Goal: Register for event/course

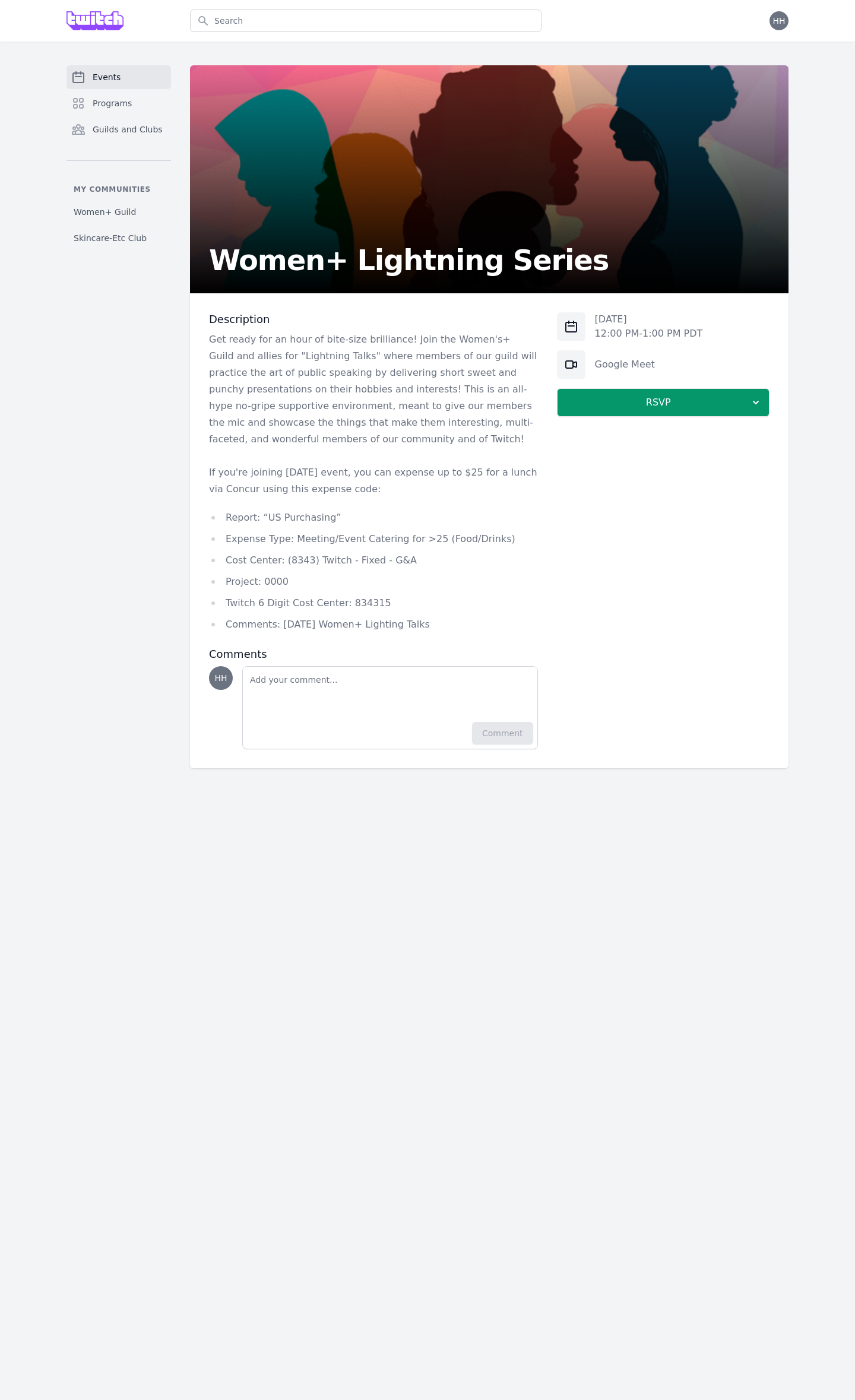
click at [400, 469] on p "If you're joining [DATE] event, you can expense up to $25 for a lunch via Concu…" at bounding box center [374, 480] width 329 height 33
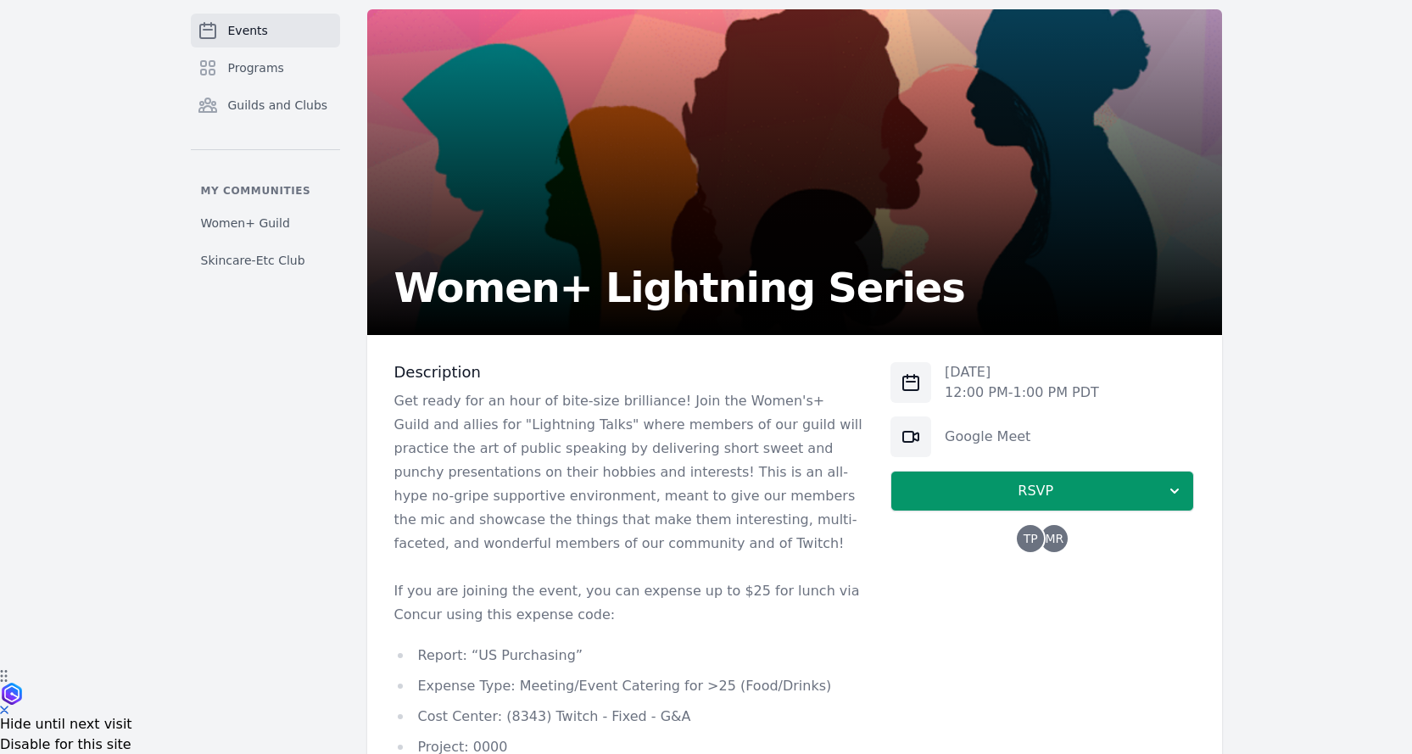
scroll to position [85, 0]
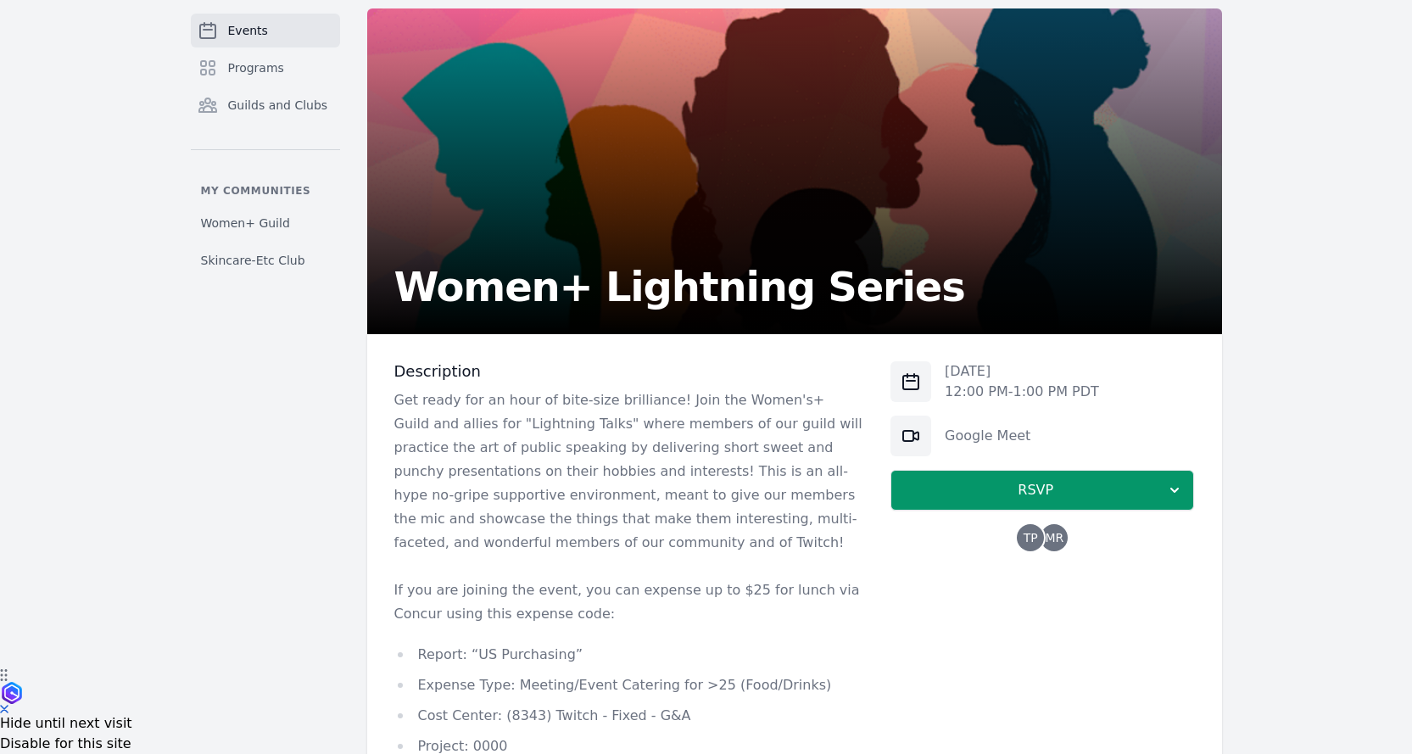
click at [1032, 533] on span "TP" at bounding box center [1031, 538] width 14 height 12
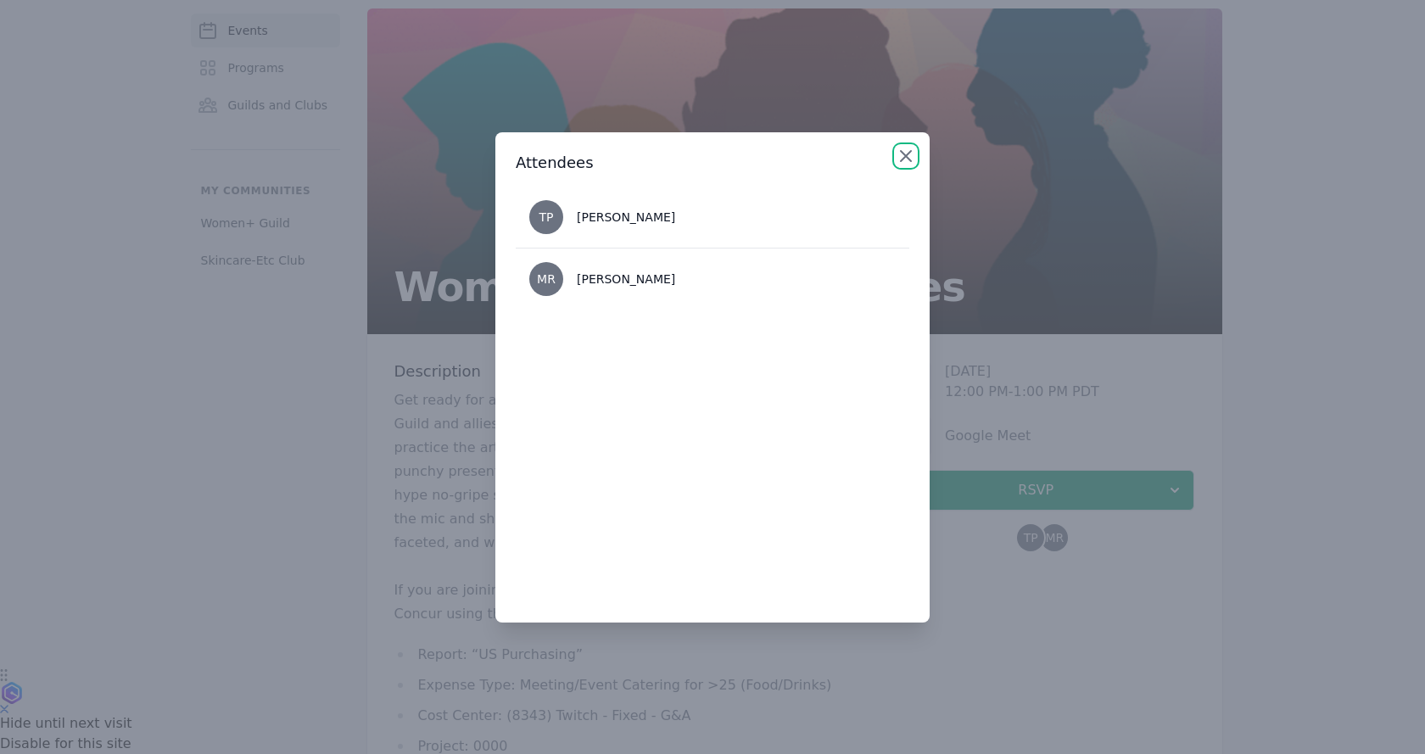
click at [903, 153] on icon "button" at bounding box center [906, 156] width 10 height 10
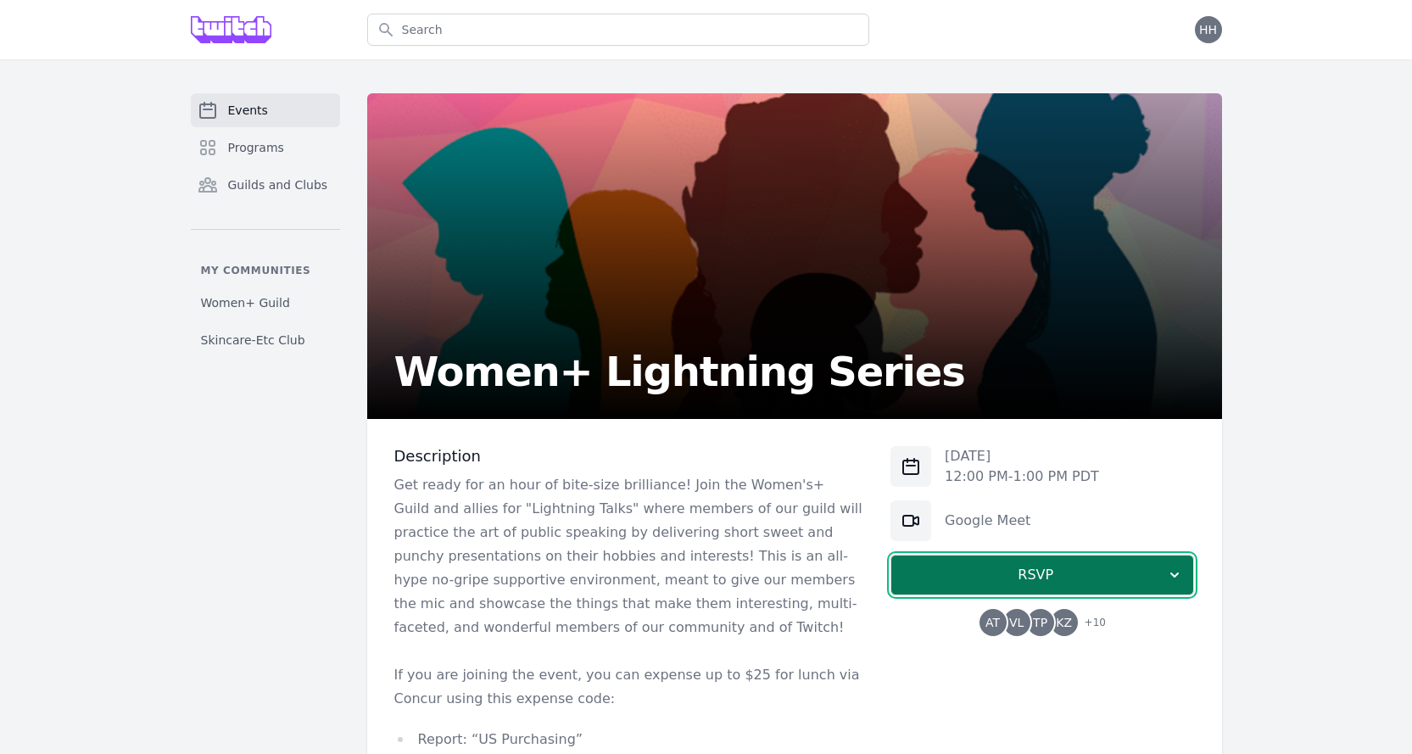
click at [1080, 587] on button "RSVP" at bounding box center [1042, 575] width 304 height 41
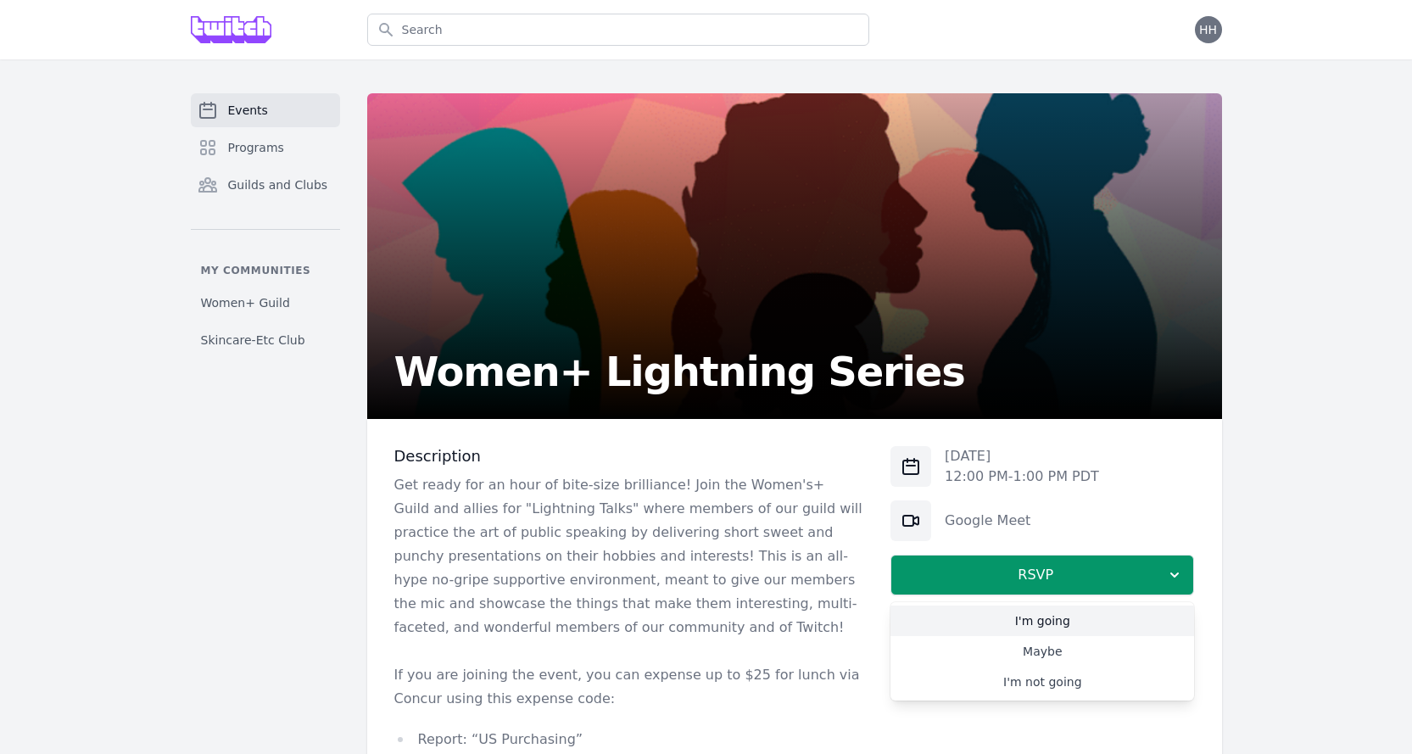
click at [1032, 625] on link "I'm going" at bounding box center [1042, 621] width 304 height 31
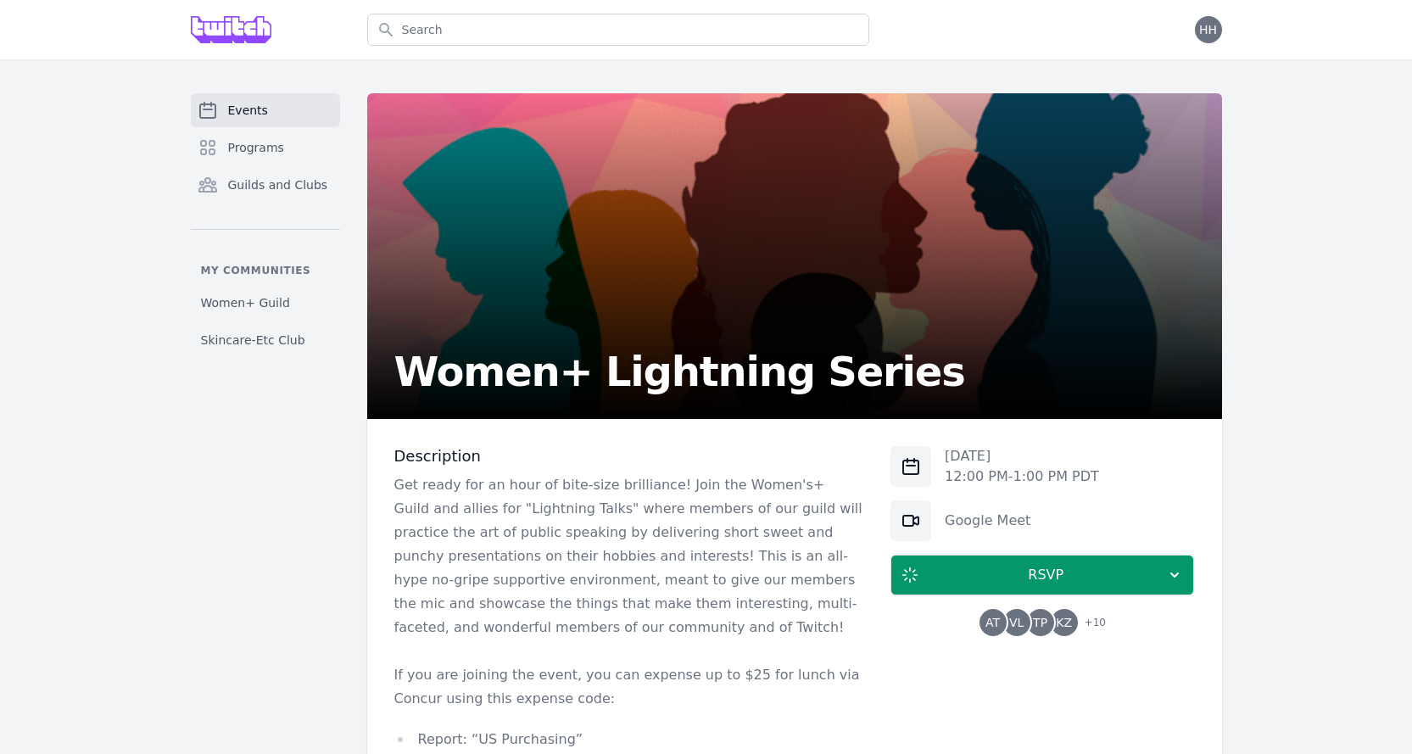
click at [1227, 637] on div "Events Programs Guilds and Clubs My communities Women+ Guild Skincare-Etc Club …" at bounding box center [707, 595] width 1086 height 1004
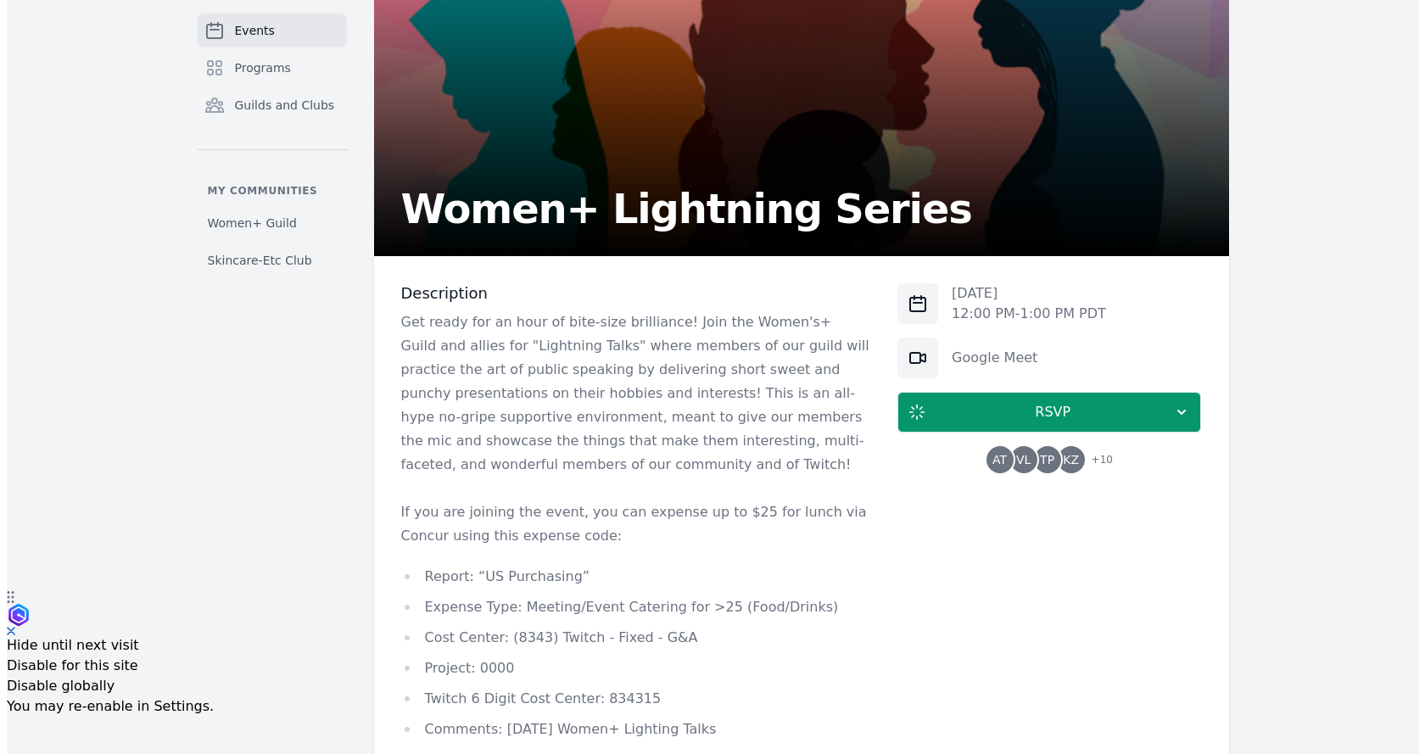
scroll to position [170, 0]
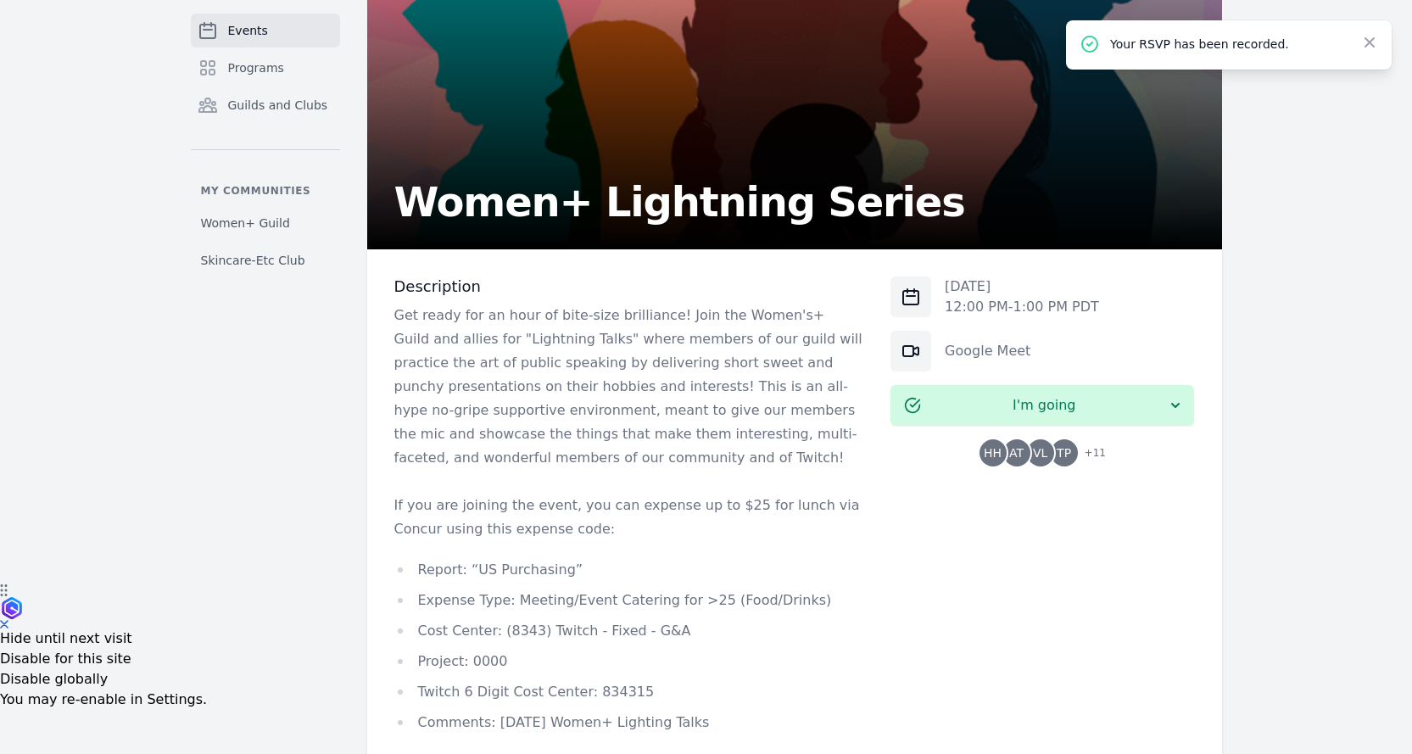
click at [1100, 454] on span "+ 11" at bounding box center [1089, 455] width 31 height 24
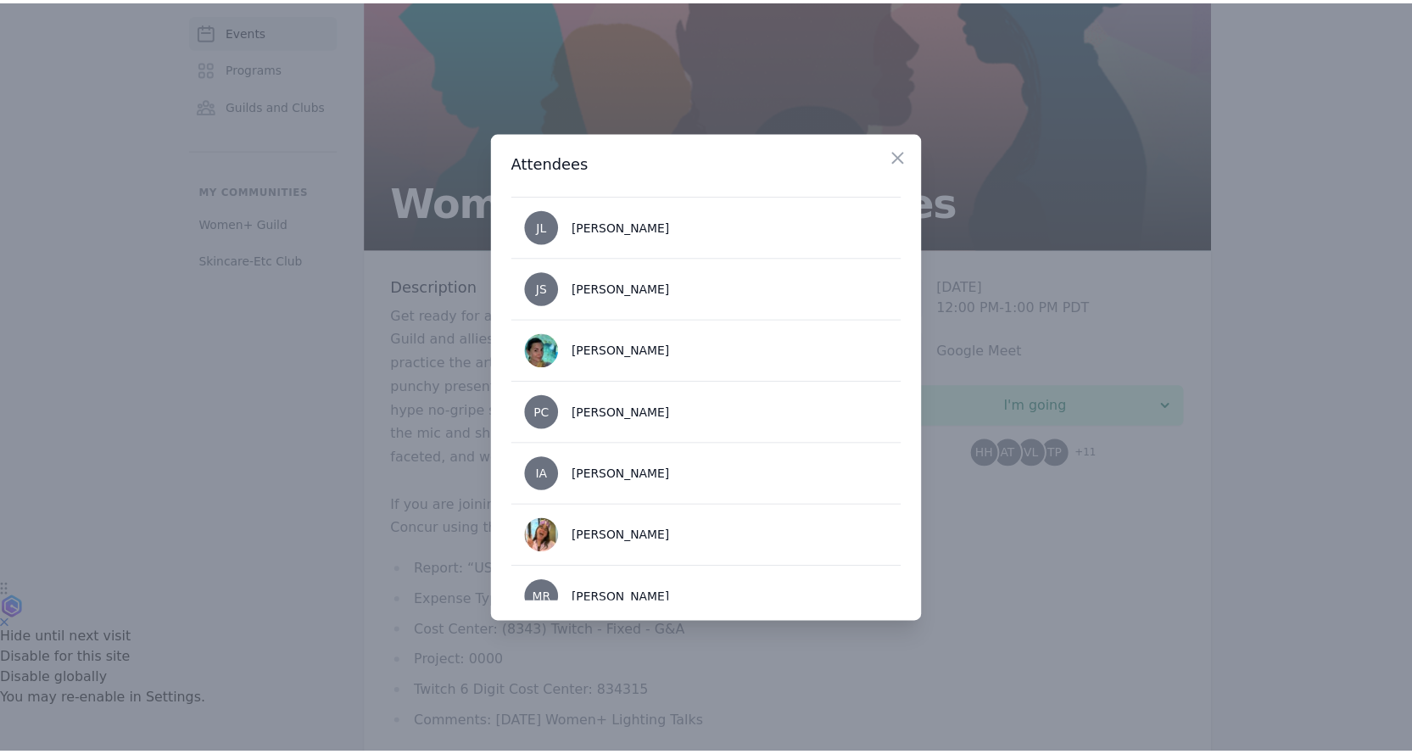
scroll to position [512, 0]
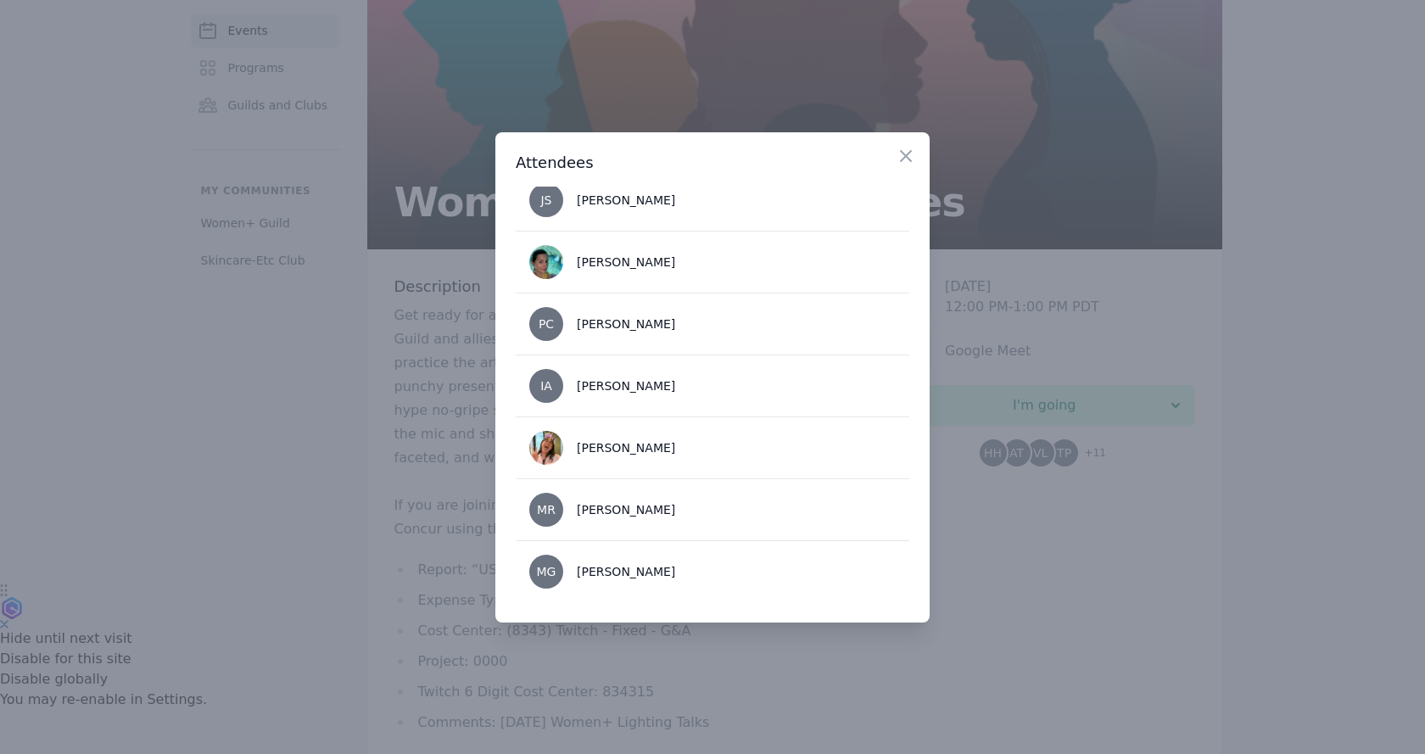
click at [1129, 549] on div at bounding box center [712, 377] width 1425 height 754
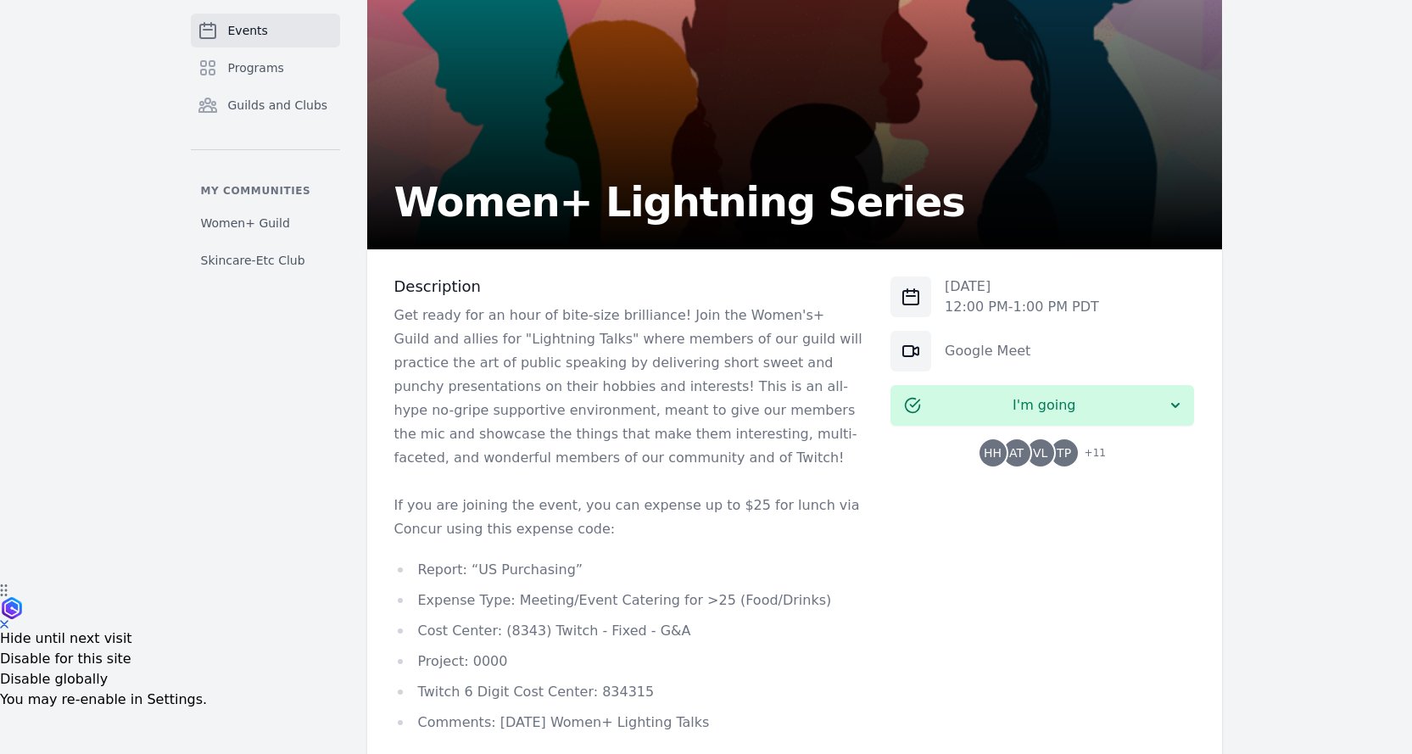
click at [480, 412] on p "Get ready for an hour of bite-size brilliance! Join the Women's+ Guild and alli…" at bounding box center [629, 387] width 470 height 166
click at [547, 379] on p "Get ready for an hour of bite-size brilliance! Join the Women's+ Guild and alli…" at bounding box center [629, 387] width 470 height 166
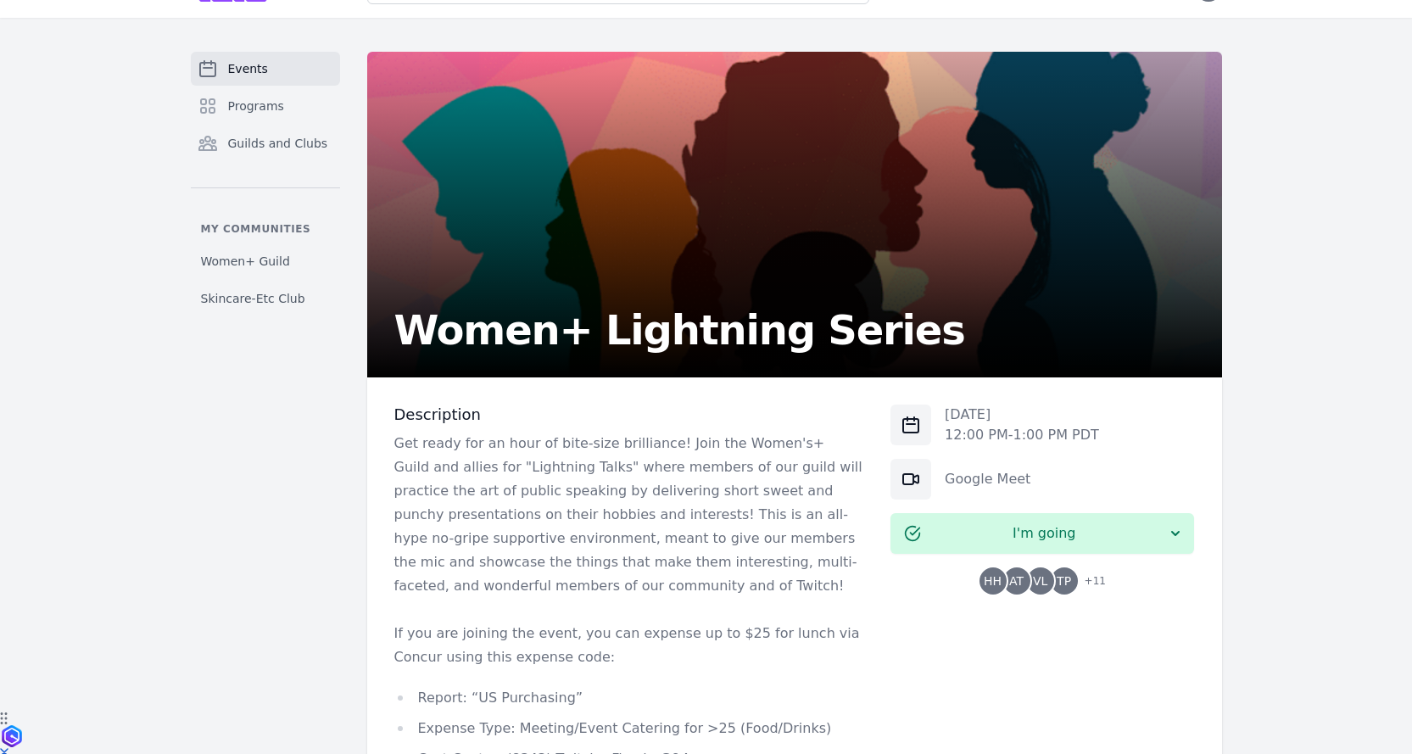
scroll to position [0, 0]
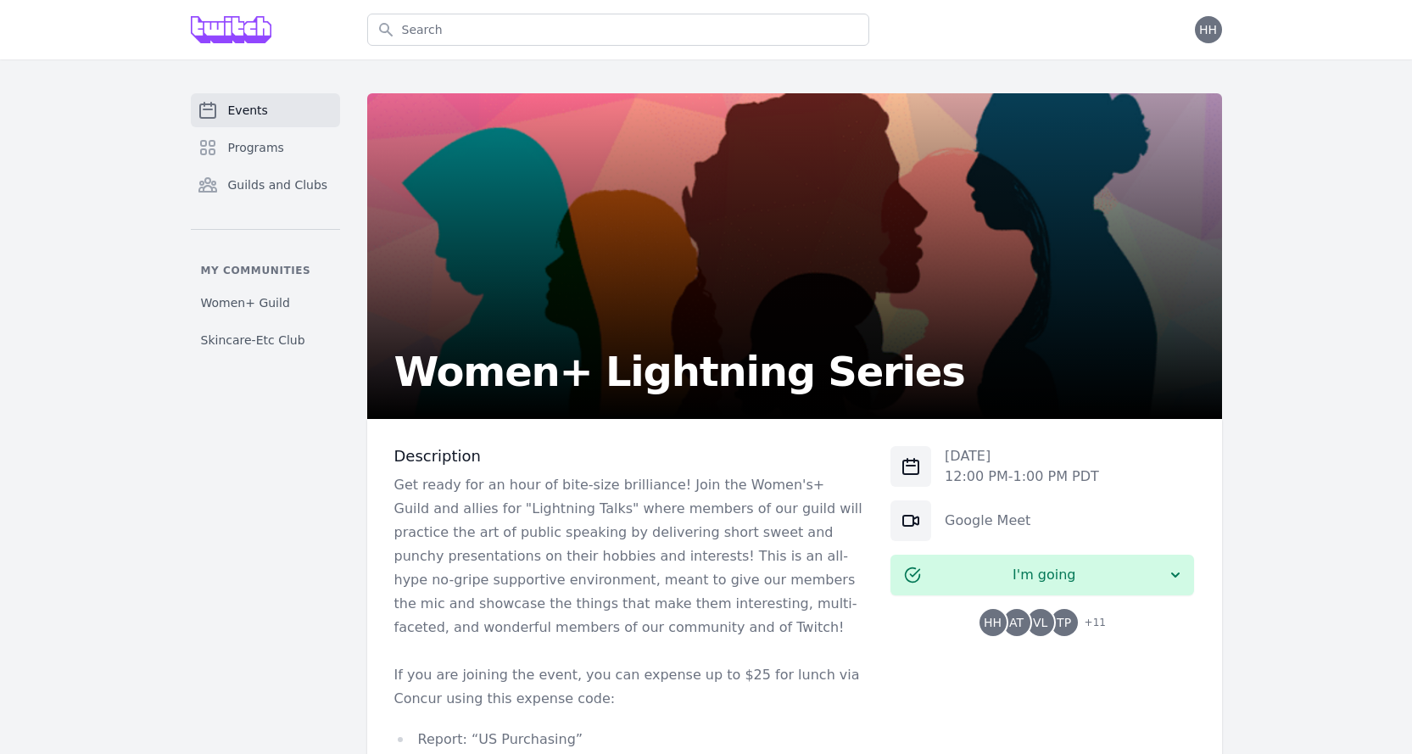
click at [604, 538] on p "Get ready for an hour of bite-size brilliance! Join the Women's+ Guild and alli…" at bounding box center [629, 556] width 470 height 166
click at [600, 512] on p "Get ready for an hour of bite-size brilliance! Join the Women's+ Guild and alli…" at bounding box center [629, 556] width 470 height 166
click at [502, 524] on p "Get ready for an hour of bite-size brilliance! Join the Women's+ Guild and alli…" at bounding box center [629, 556] width 470 height 166
drag, startPoint x: 558, startPoint y: 505, endPoint x: 569, endPoint y: 503, distance: 11.2
click at [568, 504] on p "Get ready for an hour of bite-size brilliance! Join the Women's+ Guild and alli…" at bounding box center [629, 556] width 470 height 166
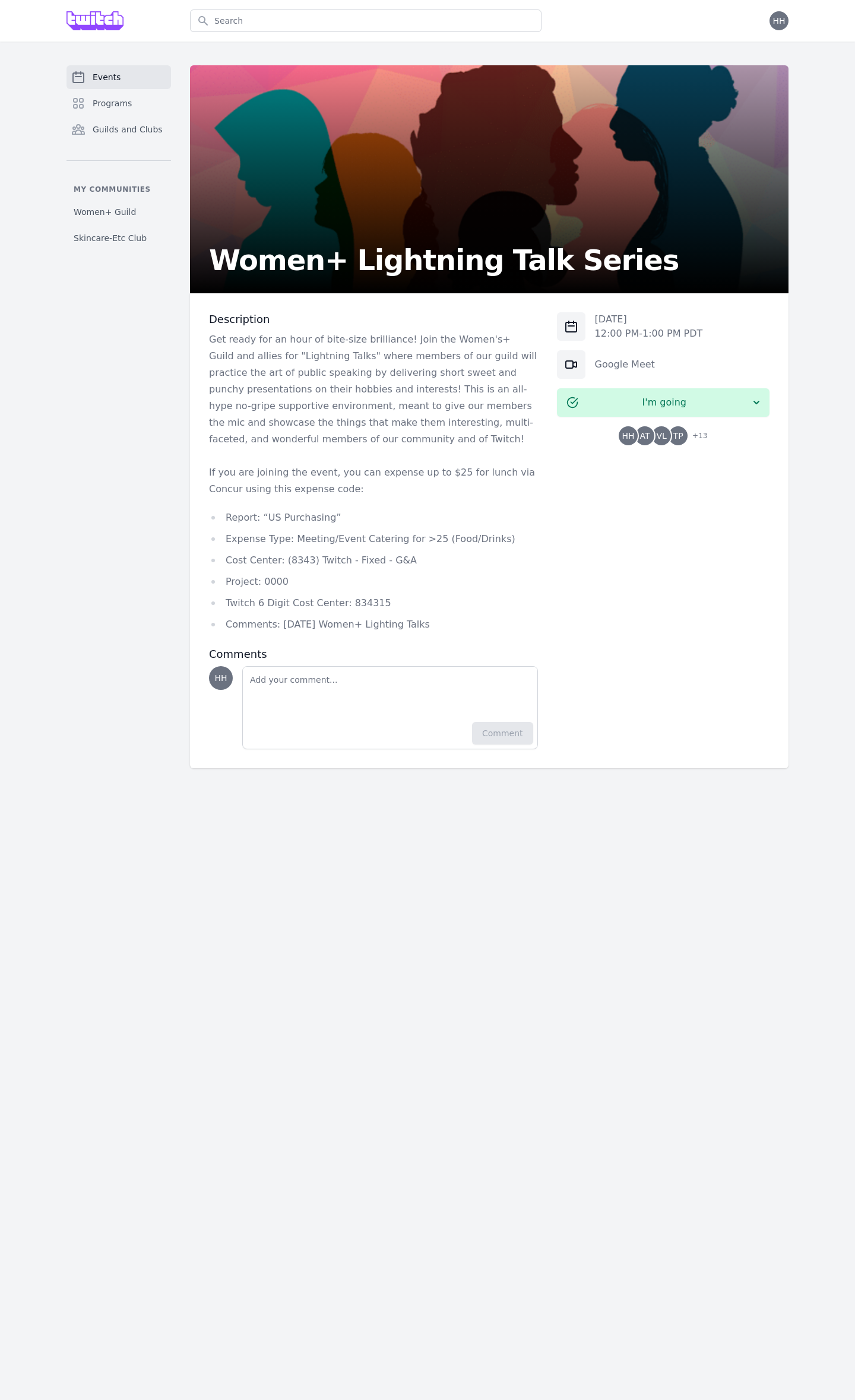
click at [704, 433] on span "+ 13" at bounding box center [696, 437] width 22 height 17
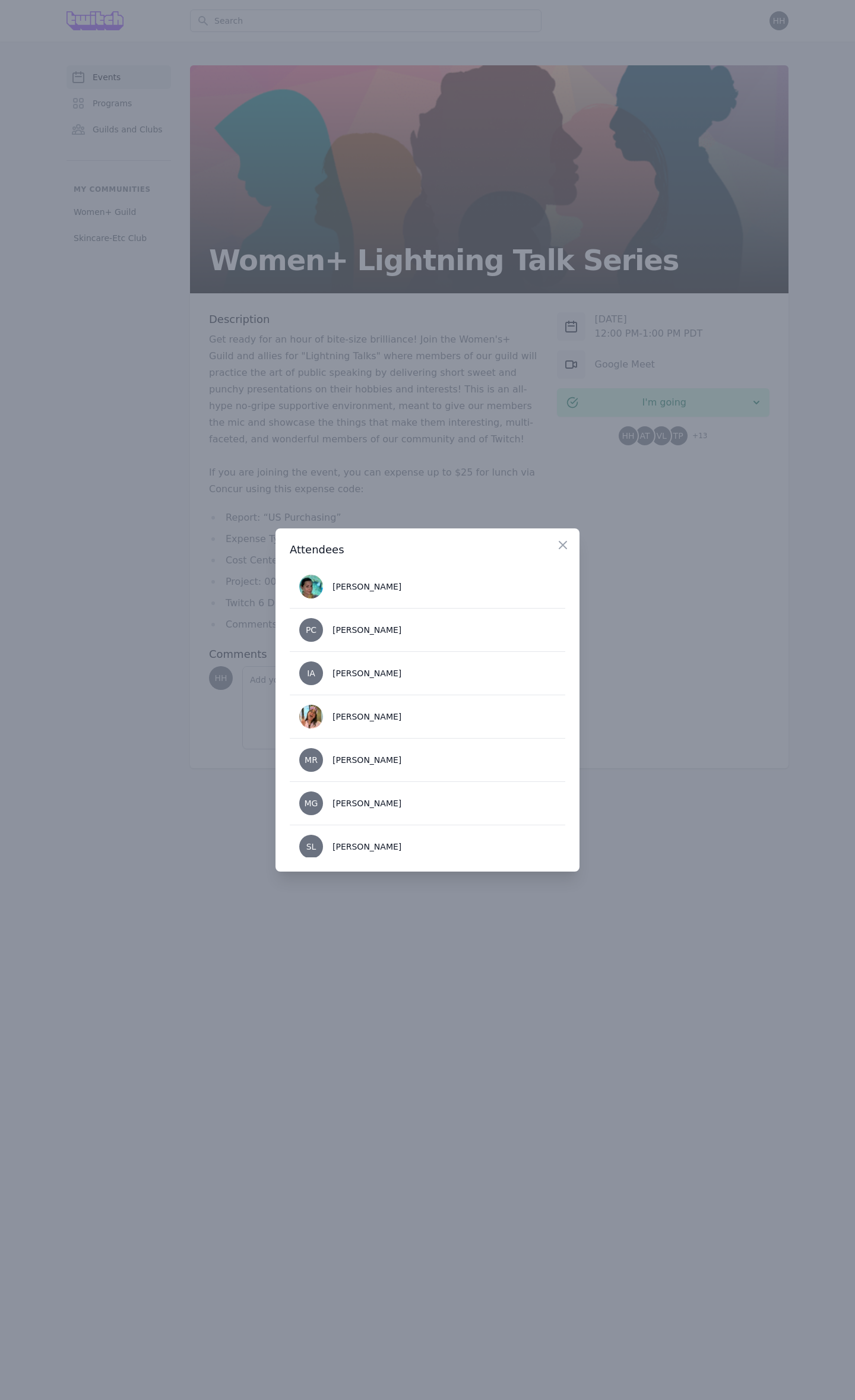
scroll to position [445, 0]
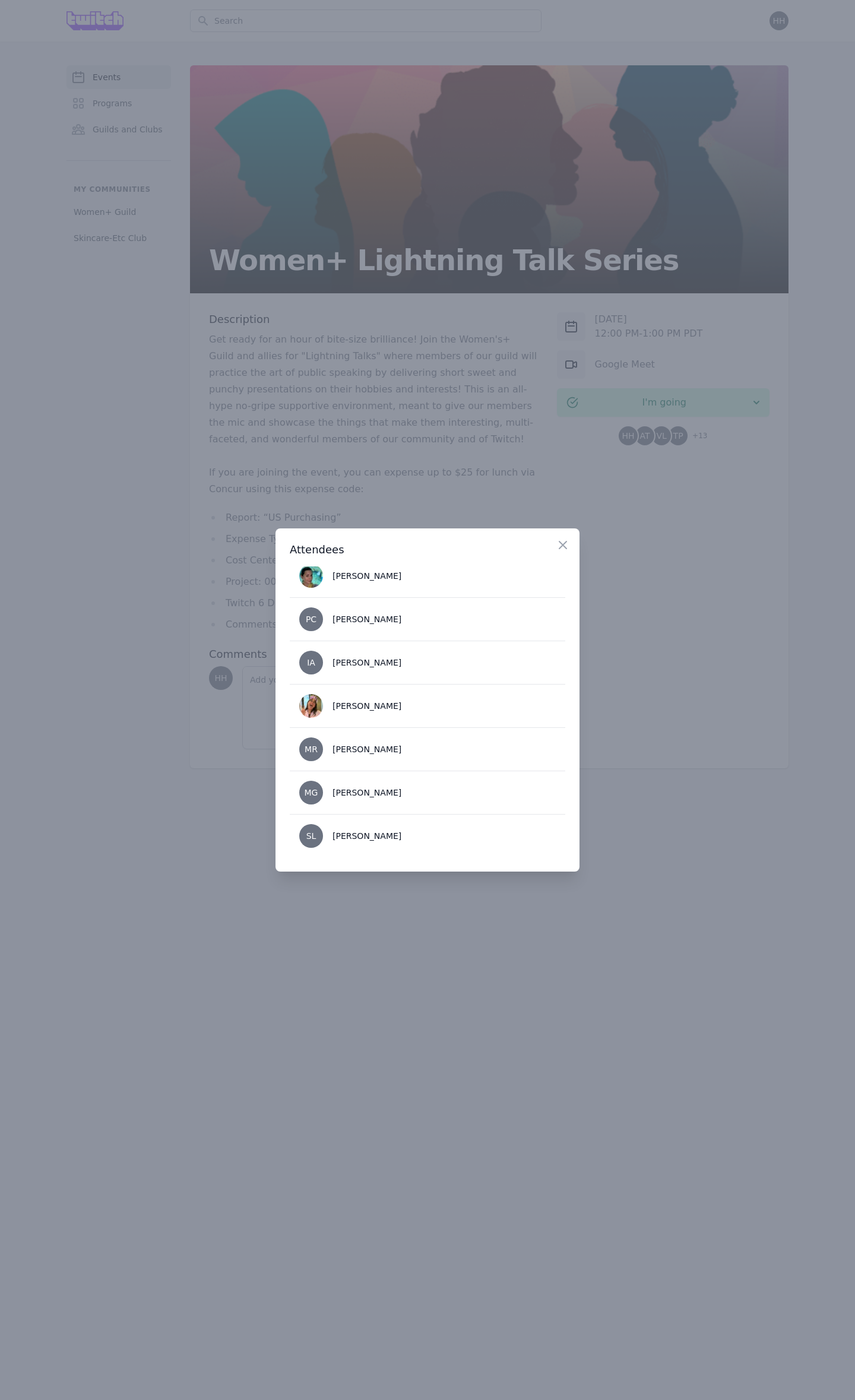
click at [651, 596] on div at bounding box center [427, 700] width 855 height 1400
